Goal: Transaction & Acquisition: Purchase product/service

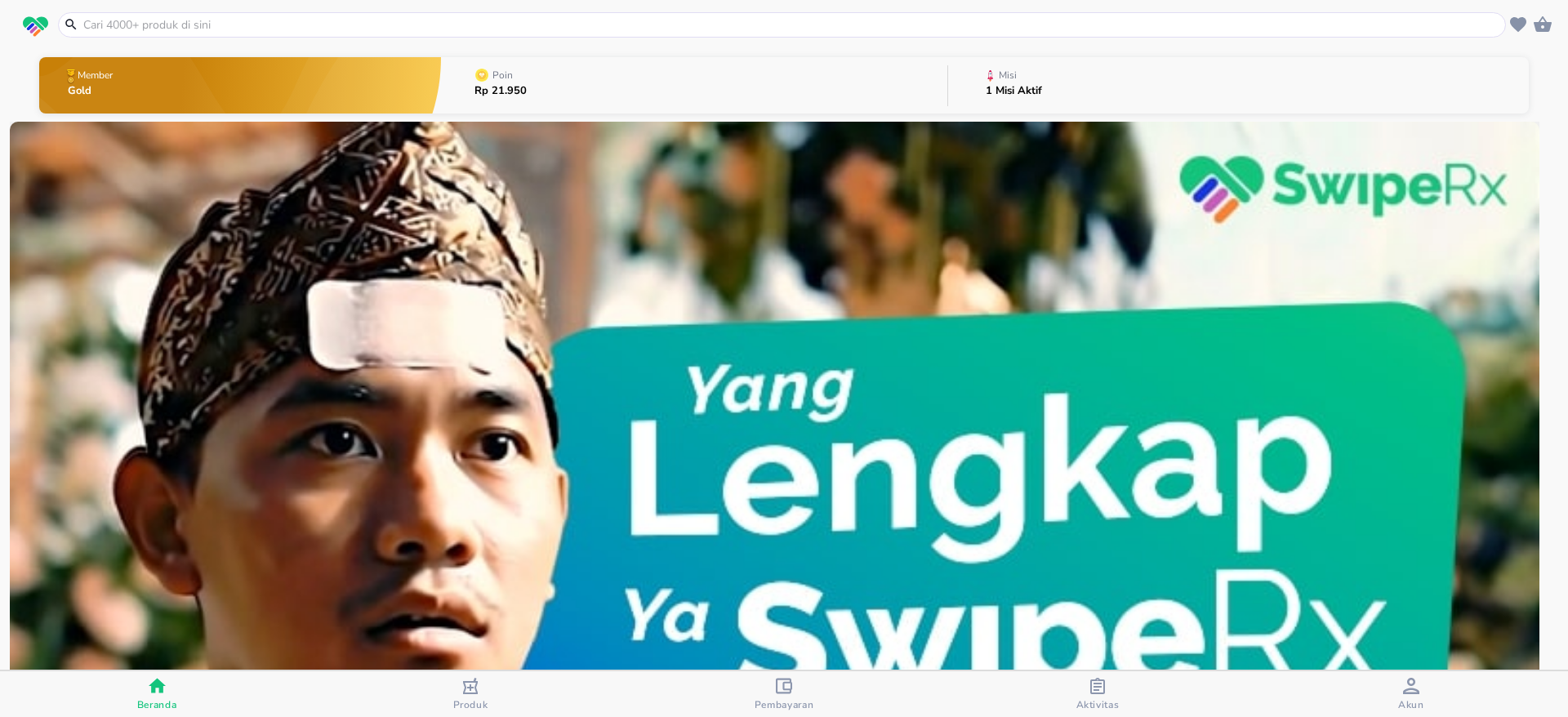
click at [485, 22] on input "text" at bounding box center [791, 25] width 1420 height 18
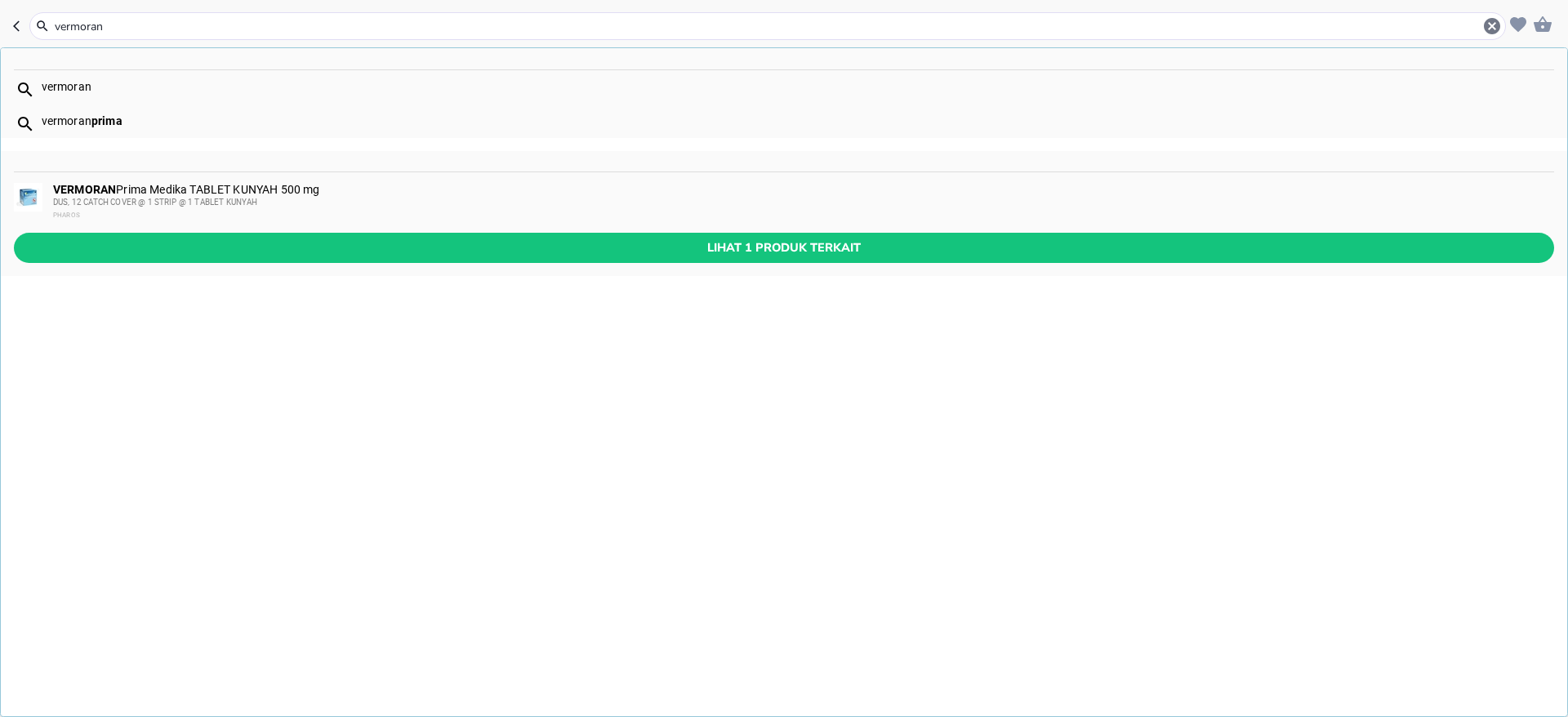
type input "vermoran"
click at [208, 189] on div "VERMORAN Prima Medika TABLET KUNYAH 500 mg DUS, 12 CATCH COVER @ 1 STRIP @ 1 TA…" at bounding box center [802, 202] width 1500 height 39
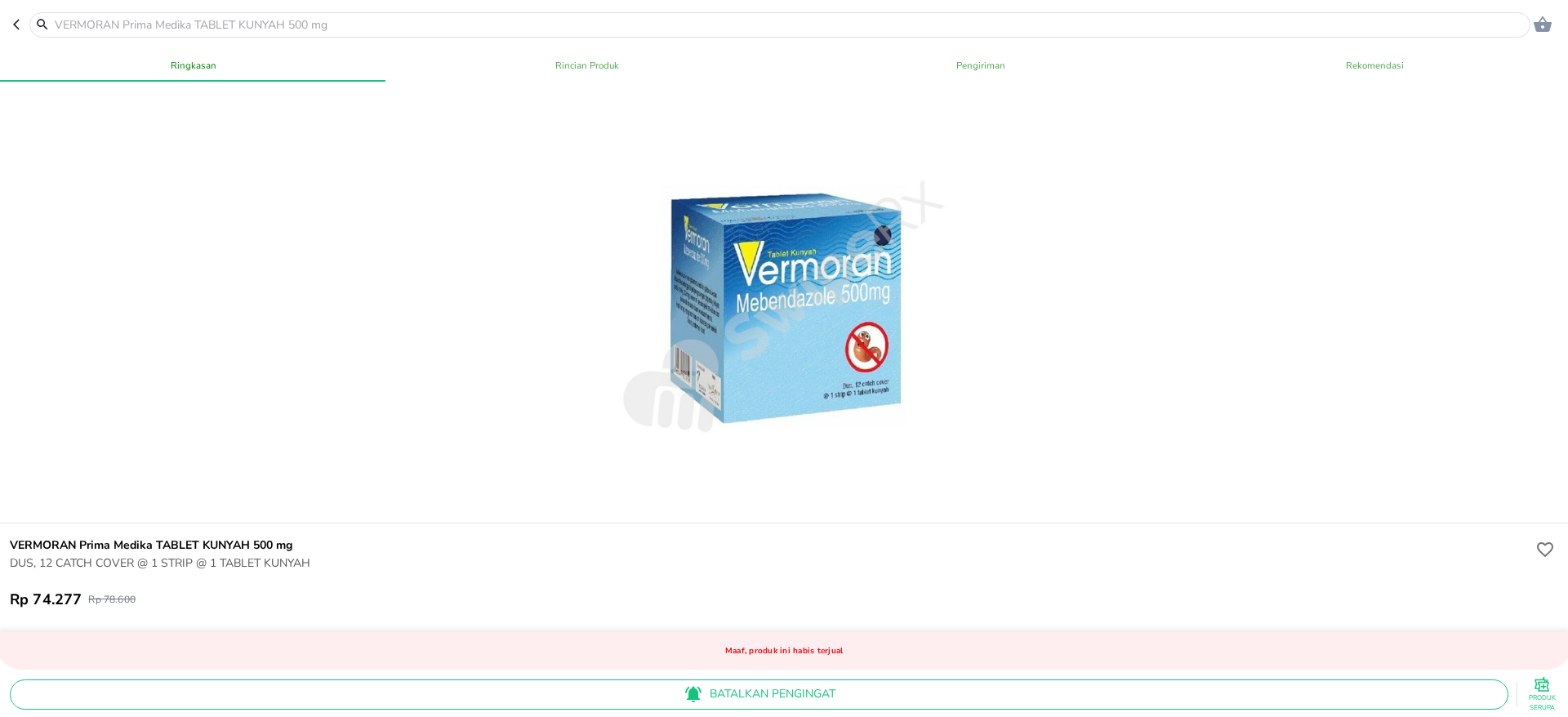
click at [253, 13] on div at bounding box center [780, 25] width 1501 height 25
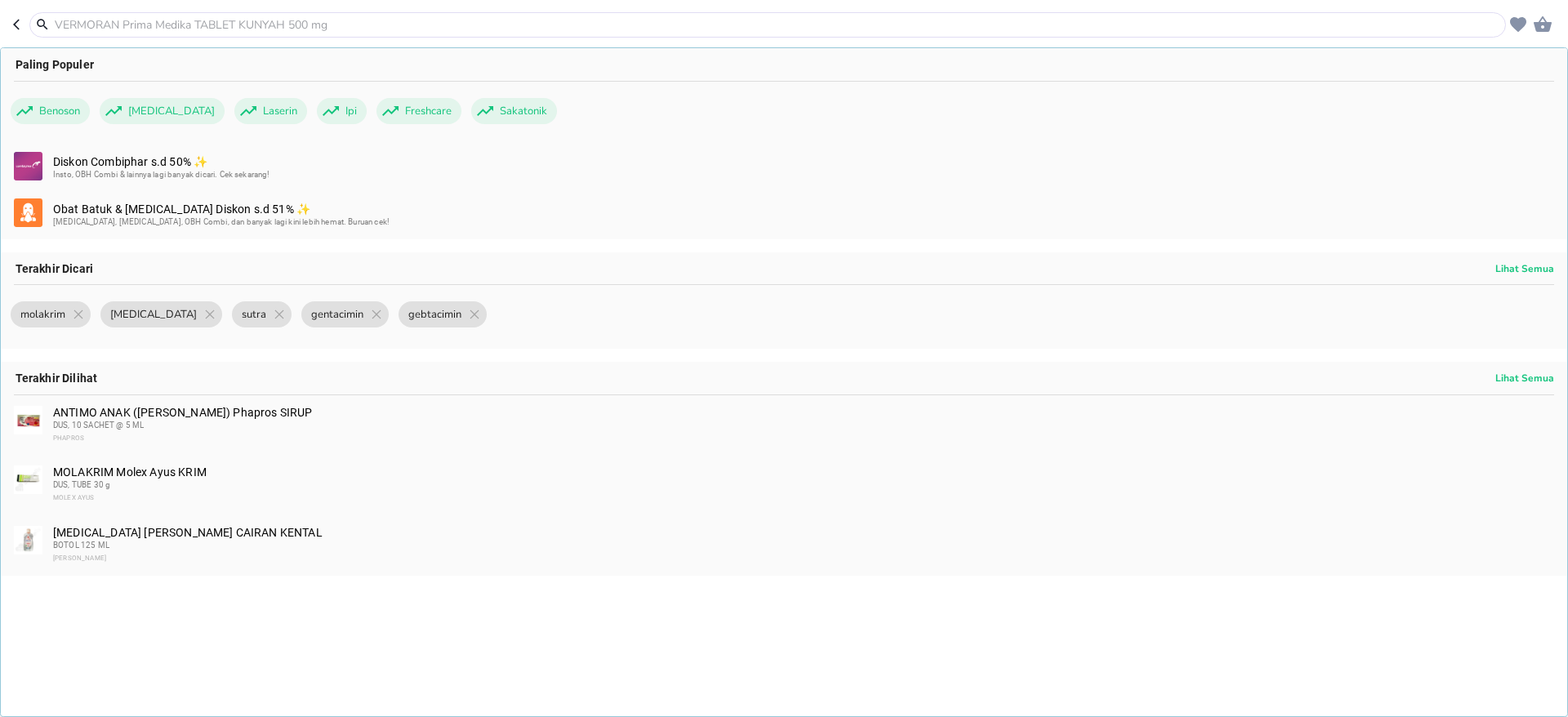
click at [253, 28] on input "text" at bounding box center [777, 25] width 1449 height 18
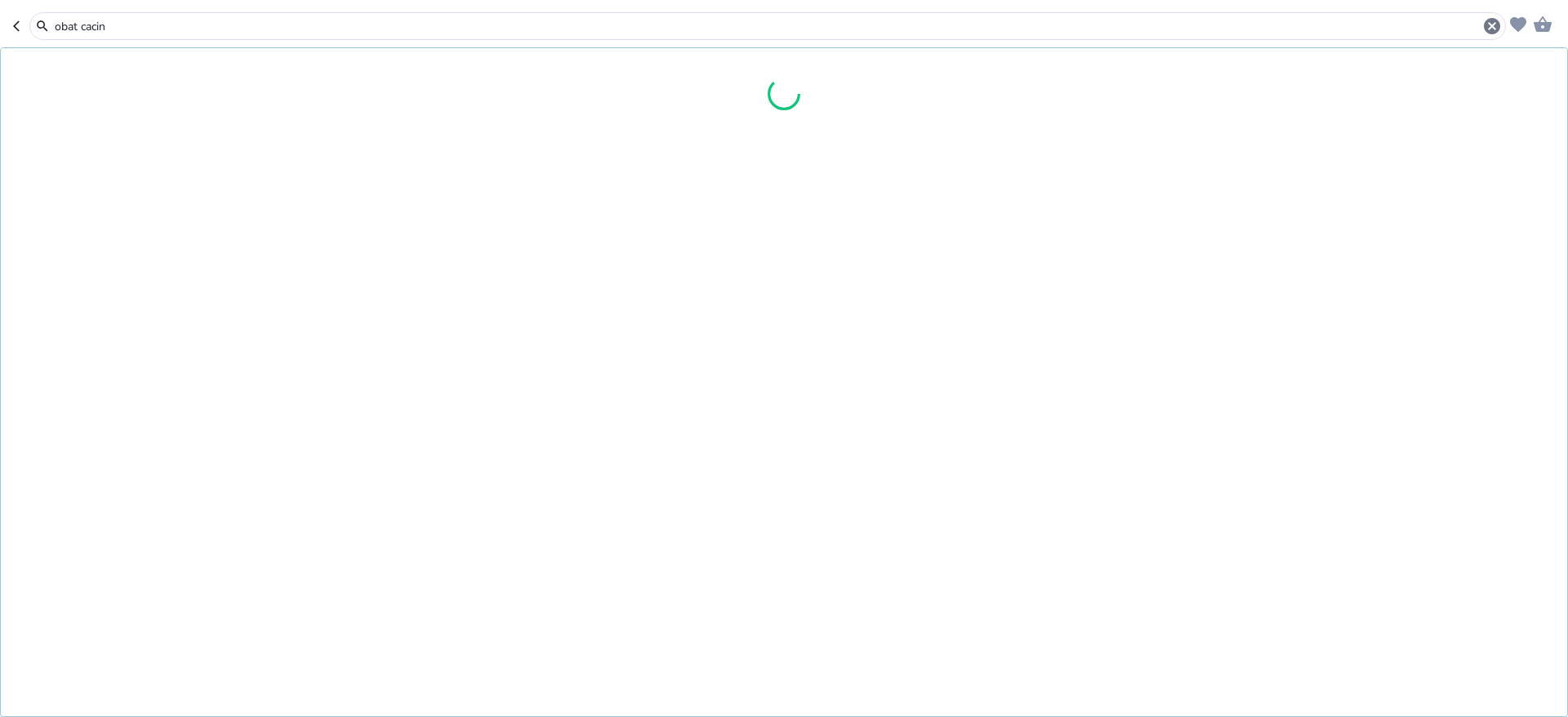
type input "obat cacing"
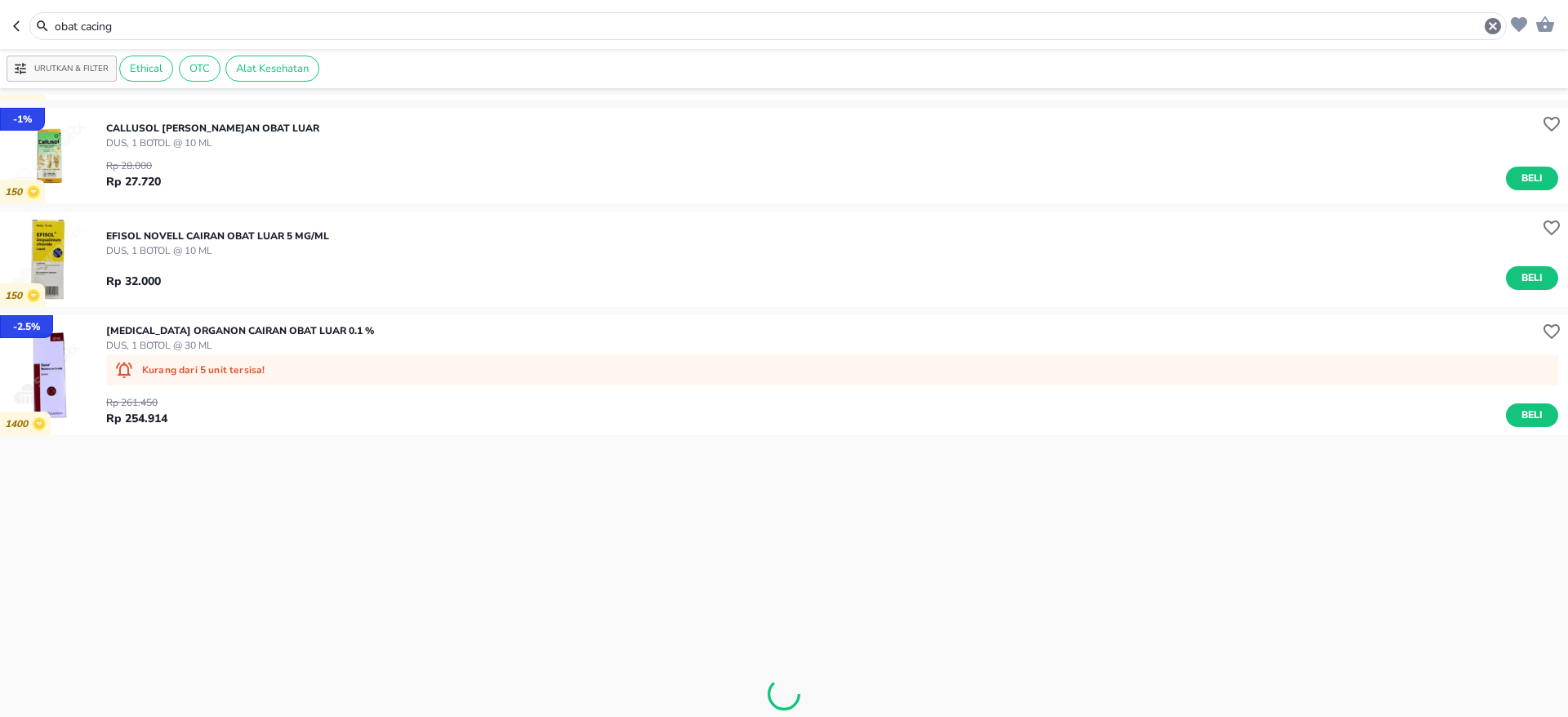
scroll to position [415, 0]
